Goal: Transaction & Acquisition: Purchase product/service

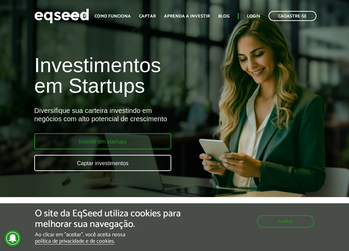
click at [147, 140] on link "Investir em startups" at bounding box center [102, 141] width 137 height 16
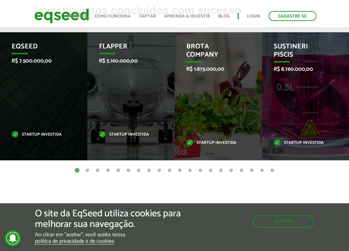
scroll to position [309, 0]
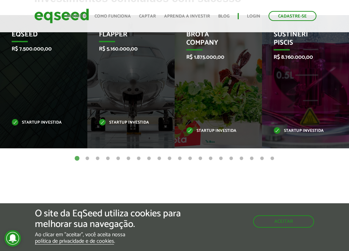
click at [85, 160] on button "2" at bounding box center [87, 158] width 7 height 7
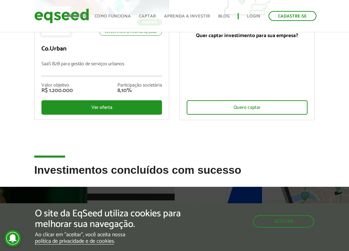
scroll to position [0, 0]
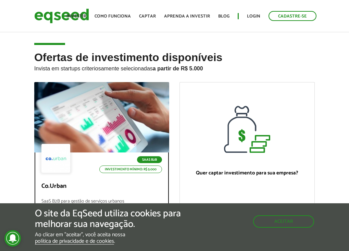
click at [105, 130] on div at bounding box center [102, 117] width 162 height 84
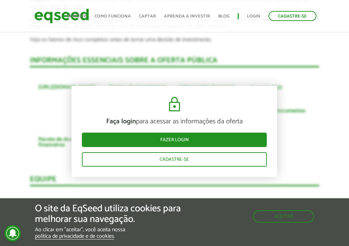
scroll to position [1406, 0]
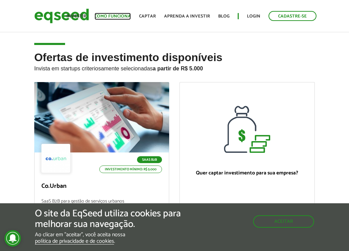
click at [111, 14] on link "Como funciona" at bounding box center [113, 16] width 36 height 4
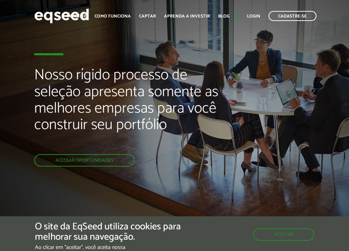
click at [77, 16] on link "Investir" at bounding box center [77, 16] width 20 height 4
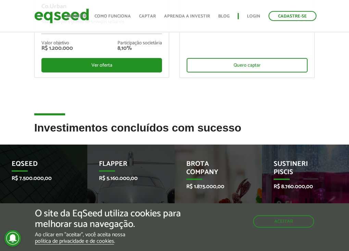
scroll to position [274, 0]
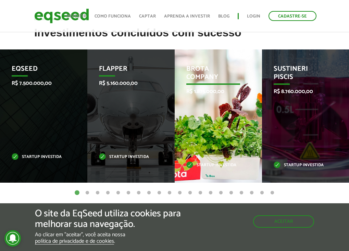
click at [219, 119] on div "Brota Company R$ 1.875.000,00 Startup investida" at bounding box center [213, 115] width 77 height 133
click at [212, 73] on p "Brota Company" at bounding box center [214, 75] width 54 height 20
click at [209, 174] on div "Brota Company R$ 1.875.000,00 Startup investida" at bounding box center [213, 115] width 77 height 133
click at [196, 74] on p "Brota Company" at bounding box center [214, 75] width 54 height 20
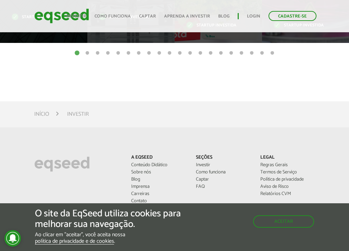
scroll to position [549, 0]
